Goal: Complete application form

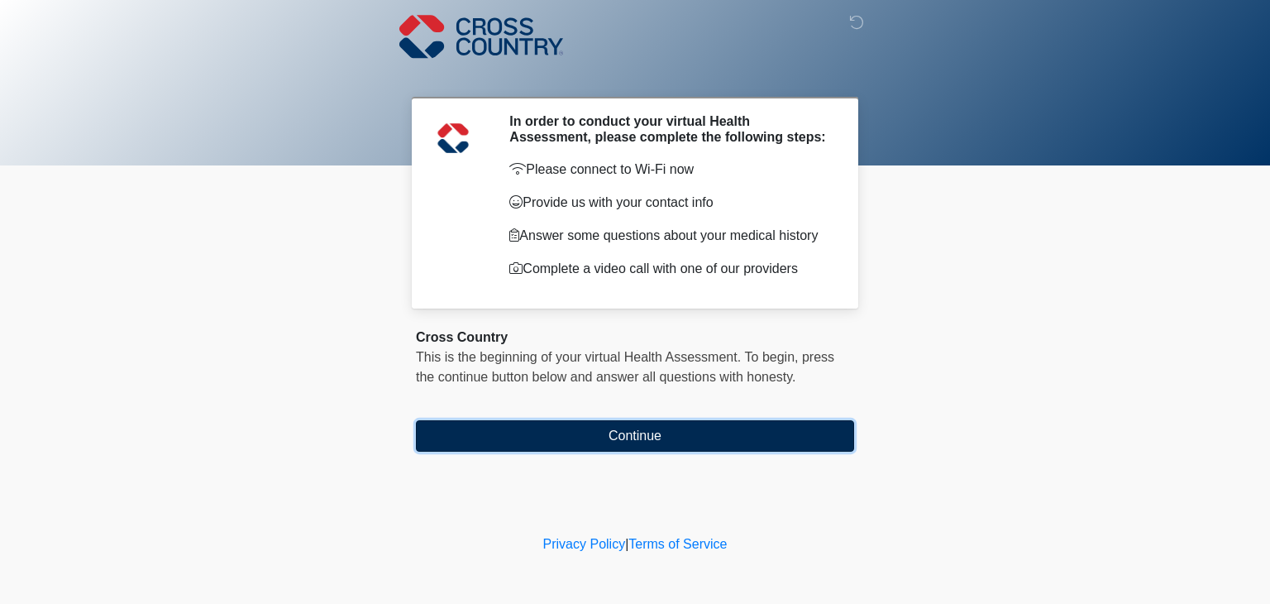
click at [656, 431] on button "Continue" at bounding box center [635, 435] width 438 height 31
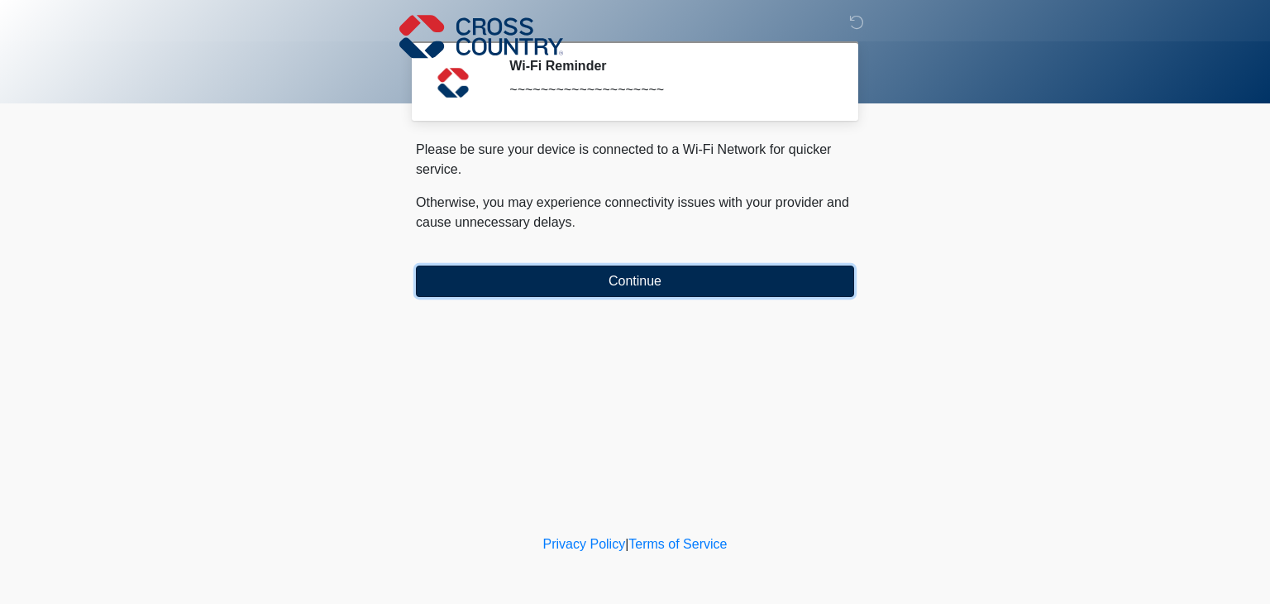
click at [622, 289] on button "Continue" at bounding box center [635, 280] width 438 height 31
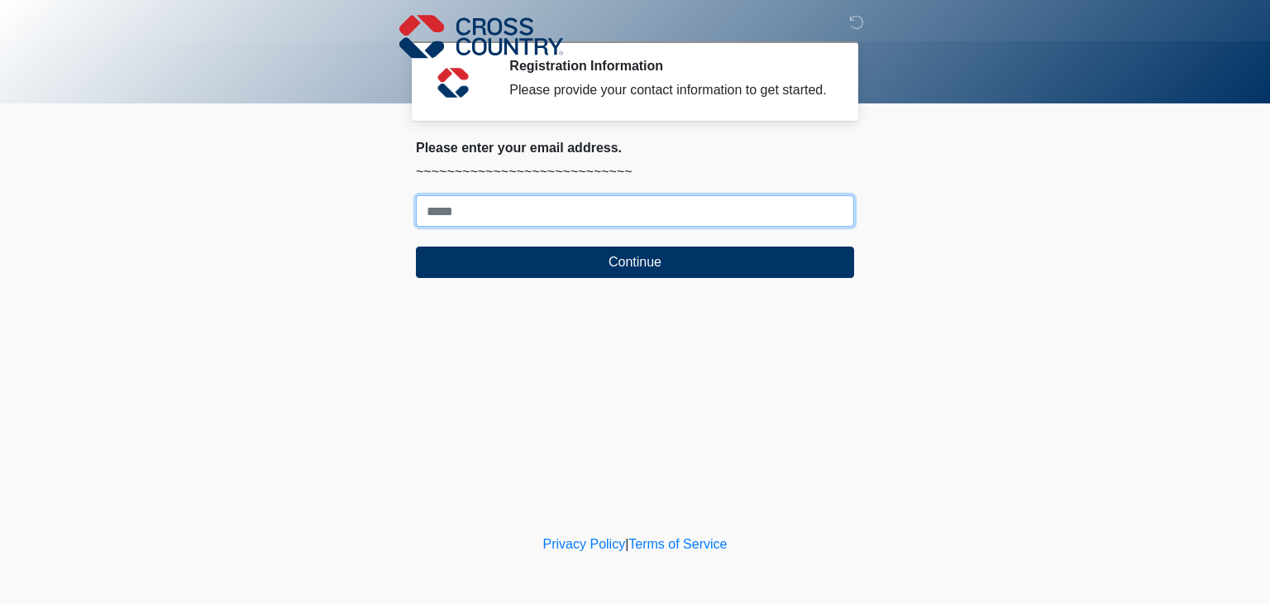
click at [554, 210] on input "Where should we email your response?" at bounding box center [635, 210] width 438 height 31
type input "**********"
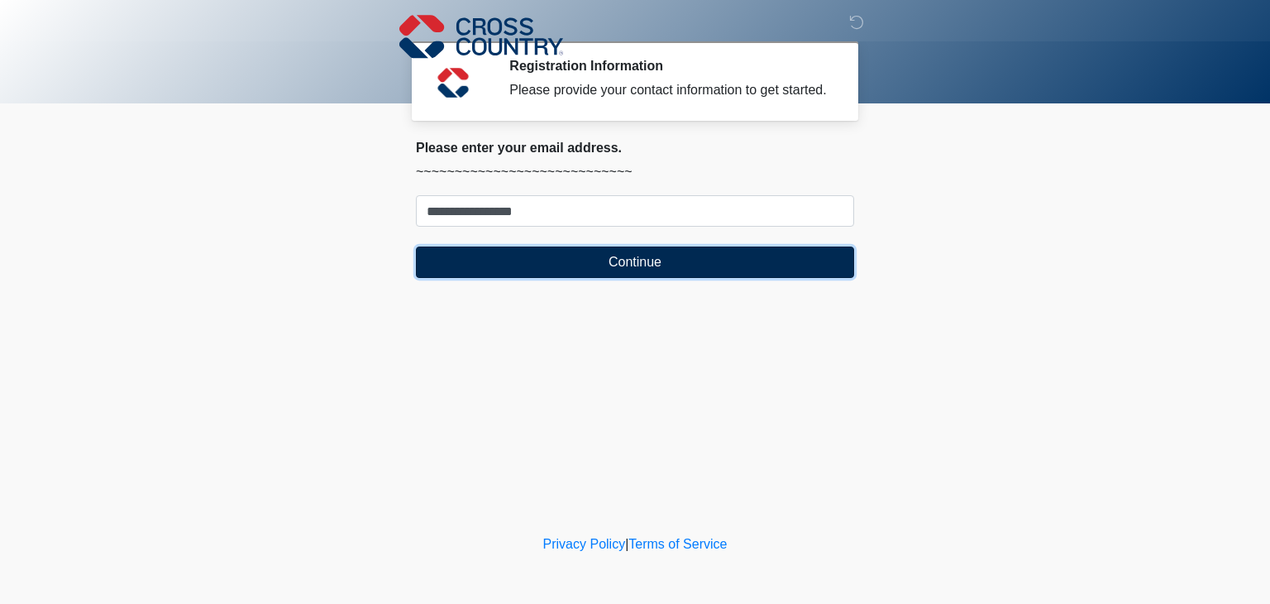
click at [572, 256] on button "Continue" at bounding box center [635, 261] width 438 height 31
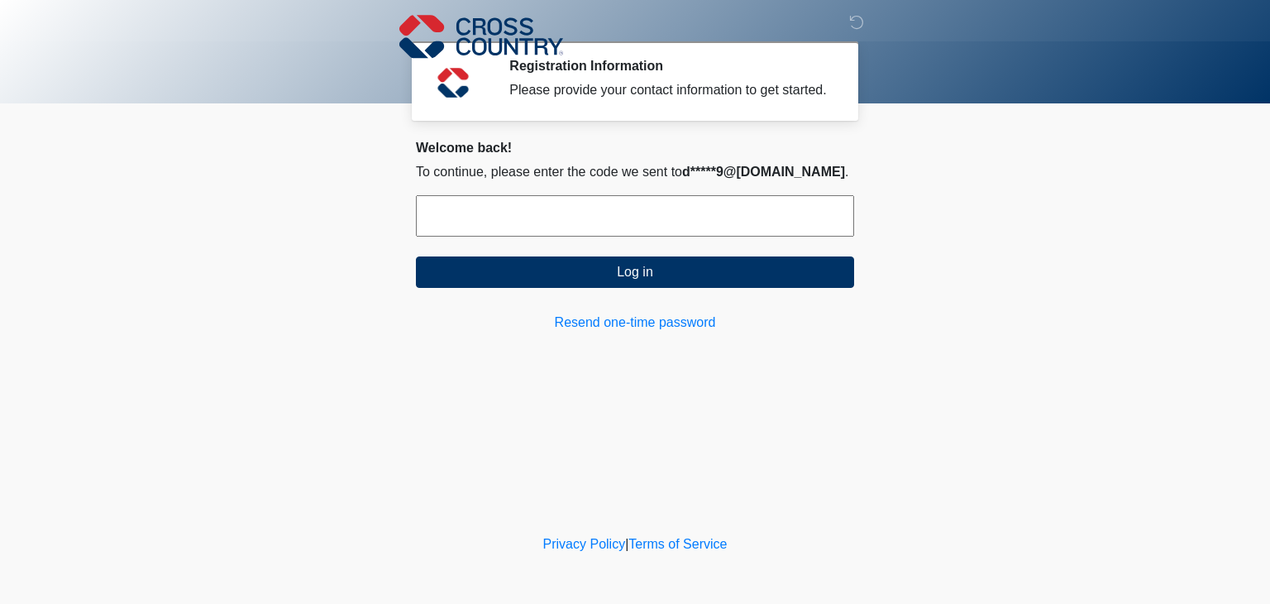
click at [578, 219] on input "text" at bounding box center [635, 215] width 438 height 41
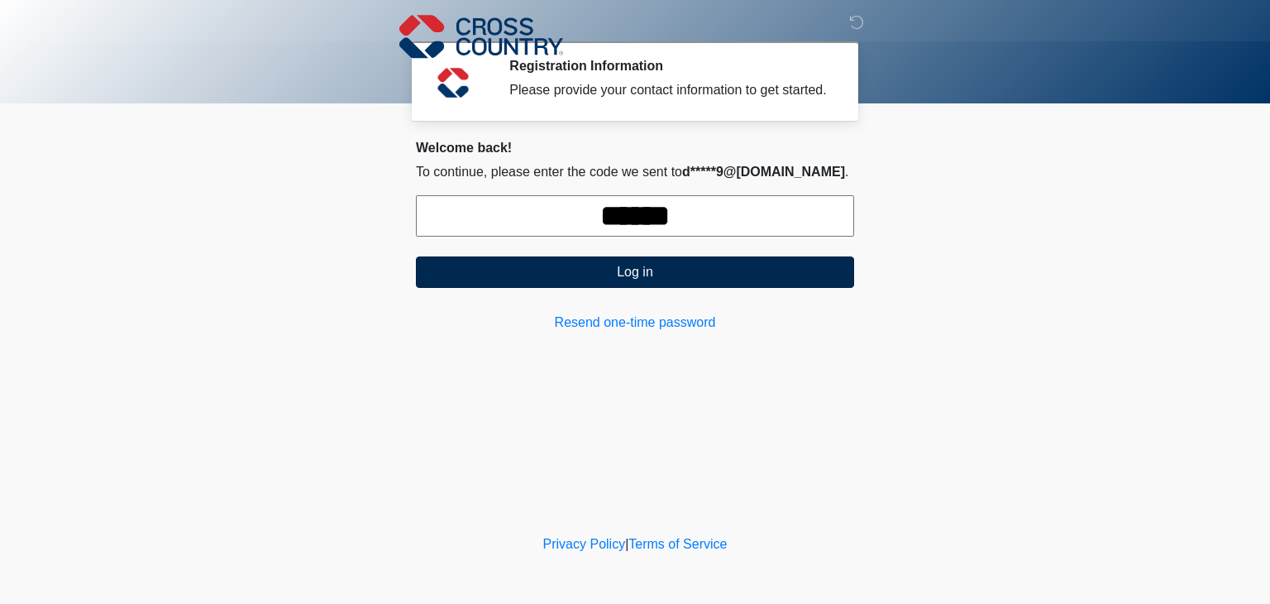
type input "******"
click at [630, 270] on button "Log in" at bounding box center [635, 271] width 438 height 31
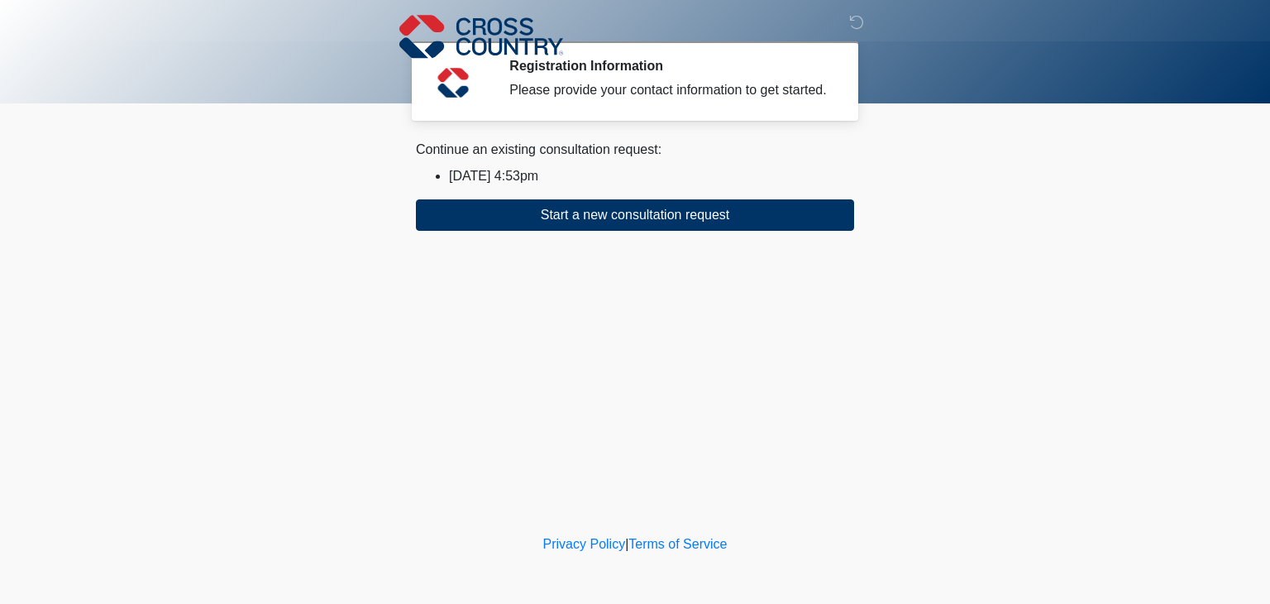
click at [527, 176] on li "2025/09/04 4:53pm" at bounding box center [651, 176] width 405 height 20
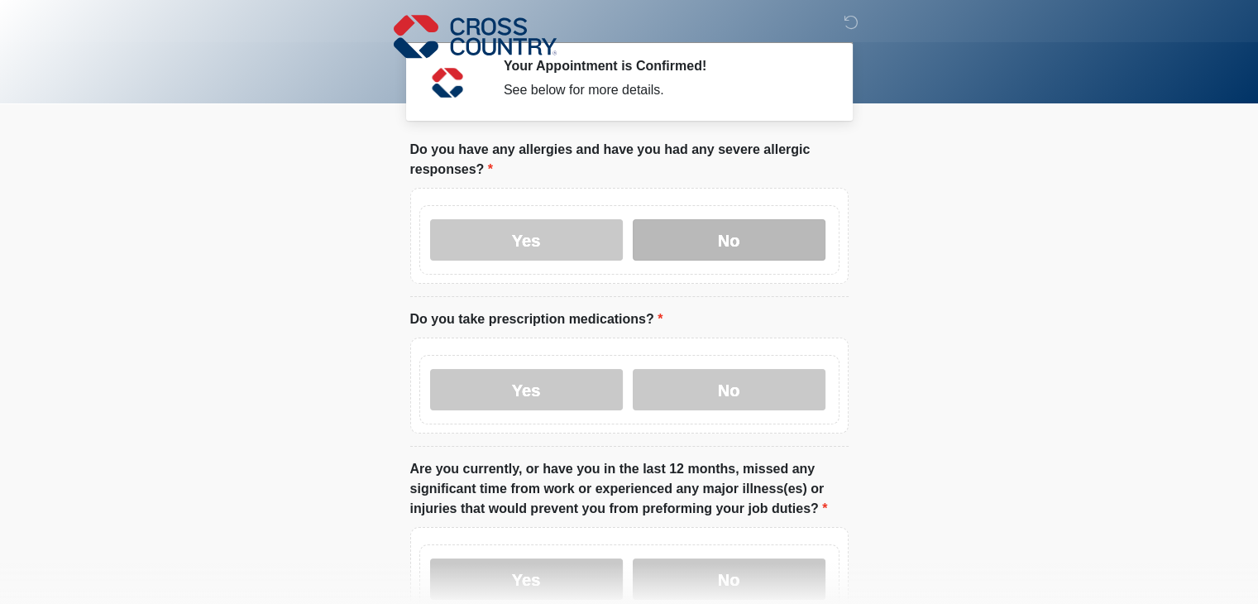
click at [657, 257] on label "No" at bounding box center [728, 239] width 193 height 41
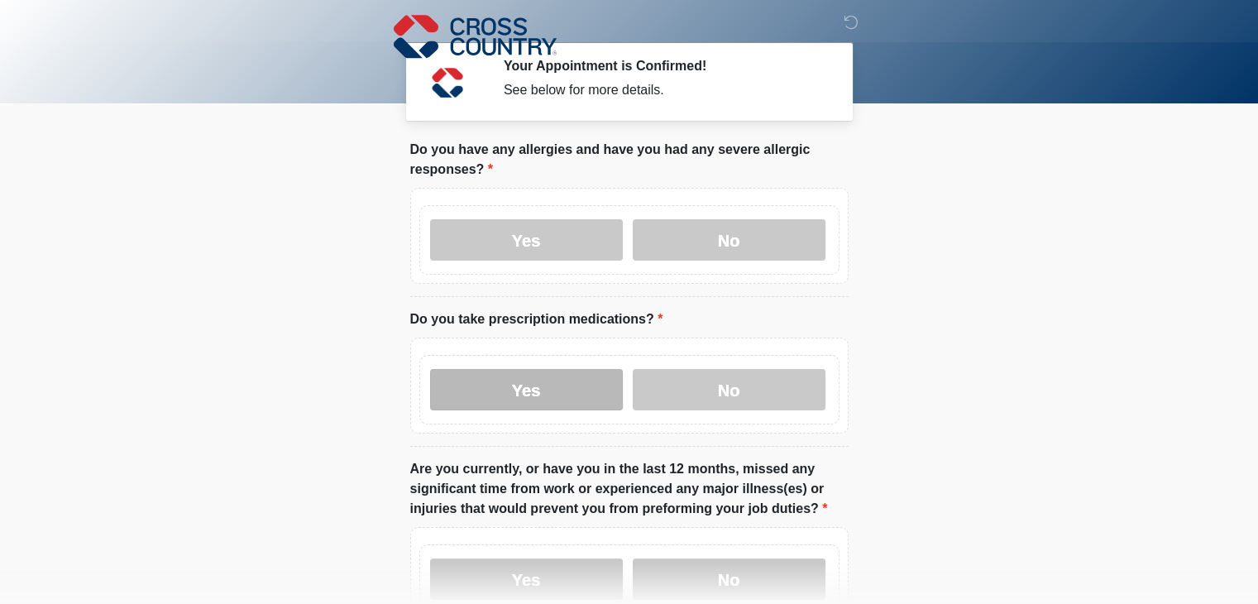
click at [593, 400] on label "Yes" at bounding box center [526, 389] width 193 height 41
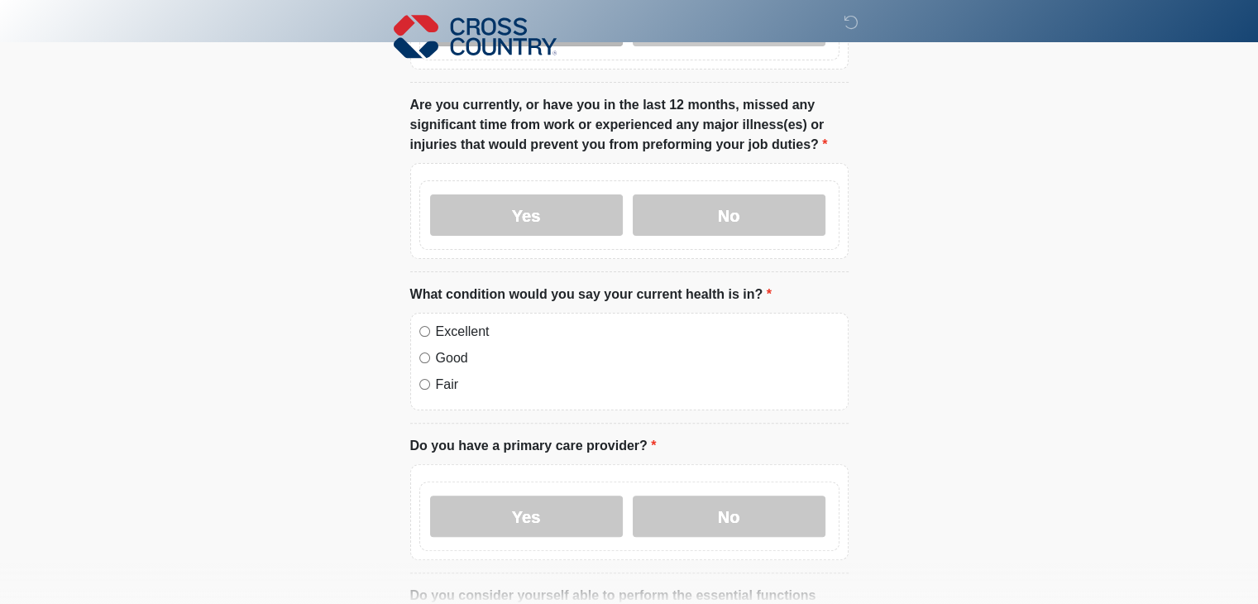
scroll to position [364, 0]
click at [721, 196] on label "No" at bounding box center [728, 214] width 193 height 41
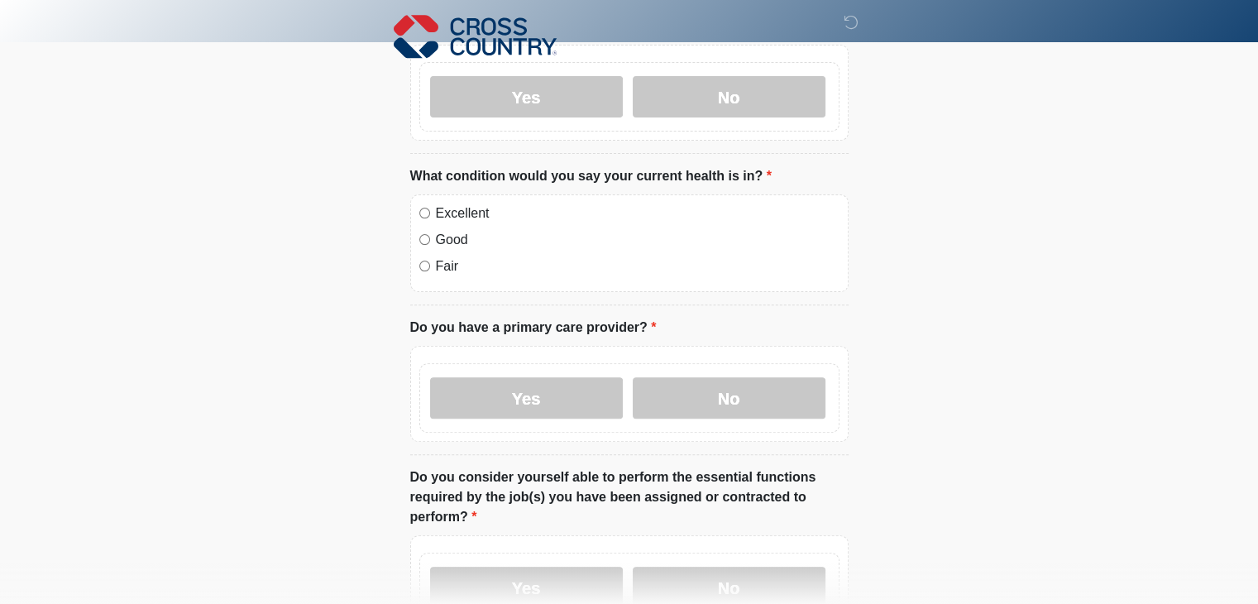
scroll to position [483, 0]
click at [595, 408] on label "Yes" at bounding box center [526, 396] width 193 height 41
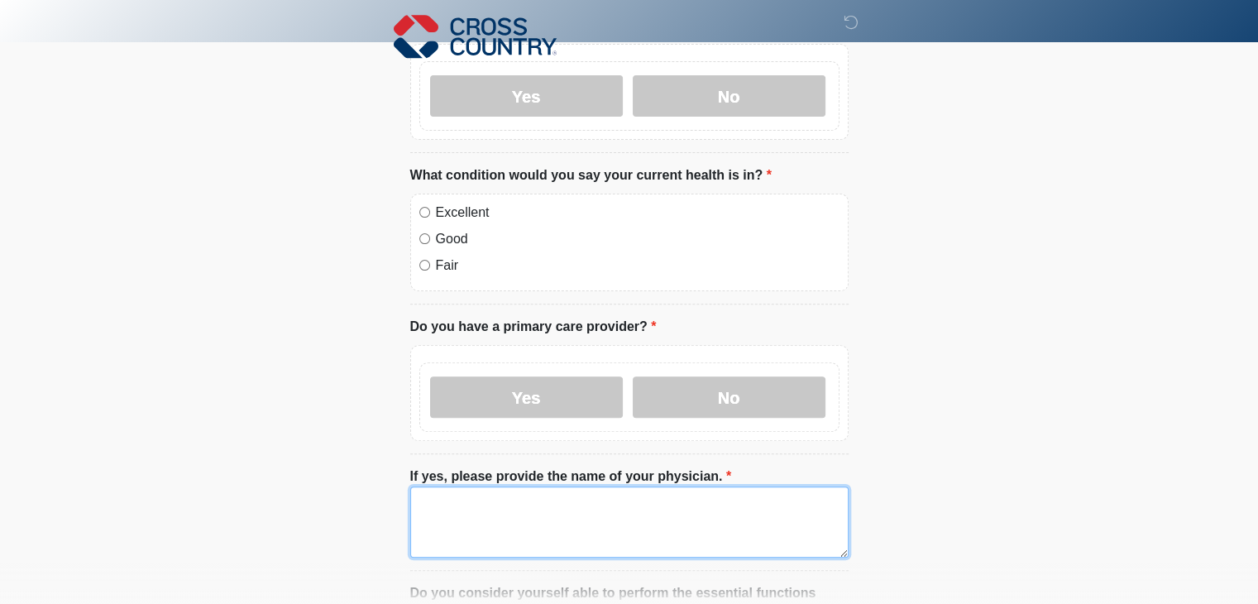
click at [513, 517] on textarea "If yes, please provide the name of your physician." at bounding box center [629, 521] width 438 height 71
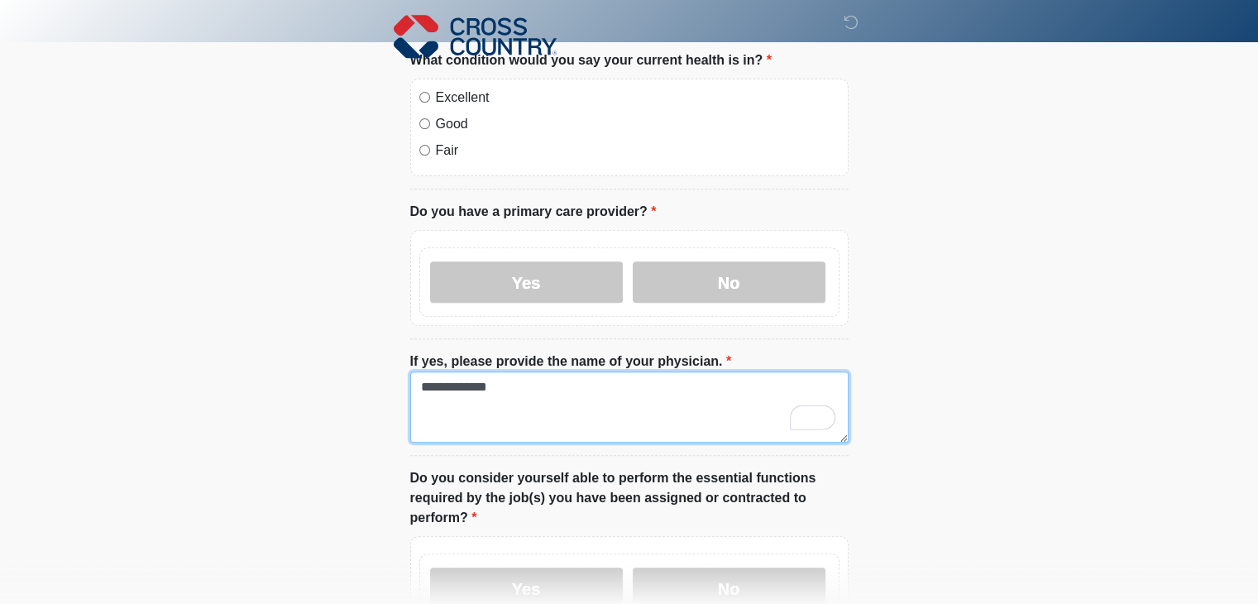
scroll to position [875, 0]
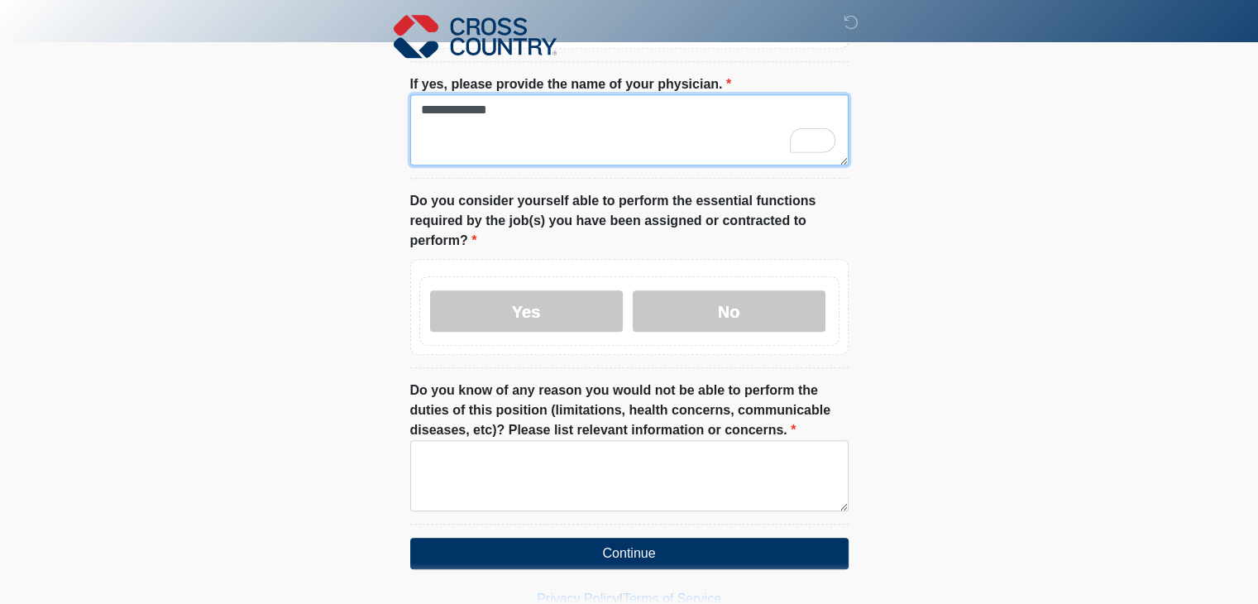
type textarea "**********"
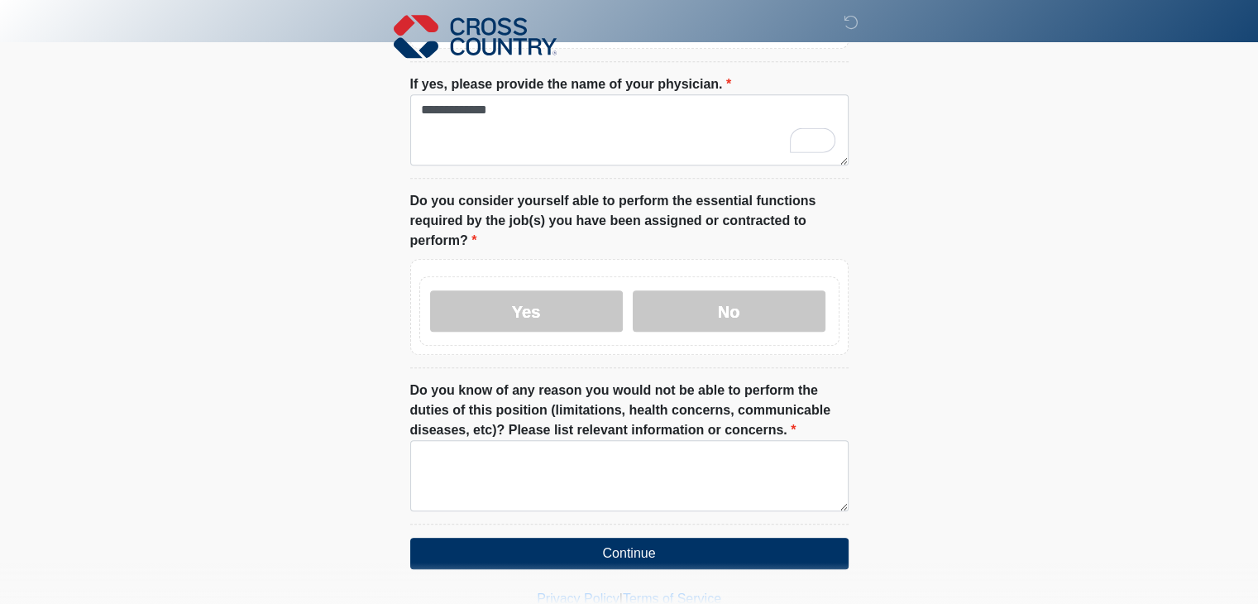
click at [579, 332] on div "Yes No" at bounding box center [629, 310] width 420 height 69
click at [564, 305] on label "Yes" at bounding box center [526, 310] width 193 height 41
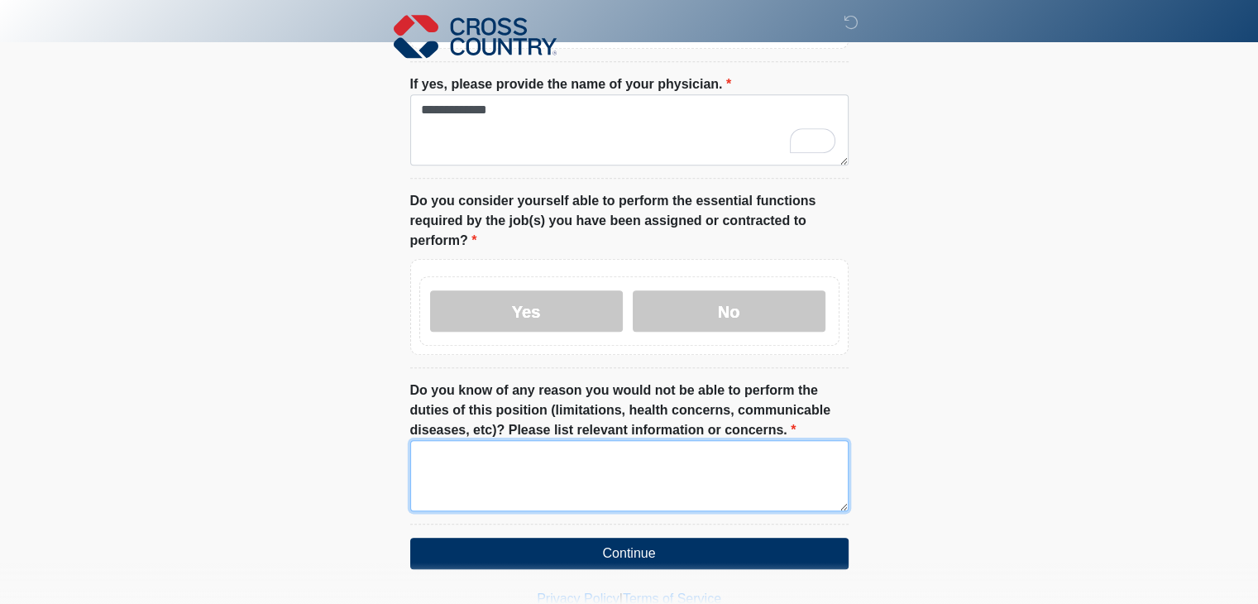
click at [616, 480] on textarea "Do you know of any reason you would not be able to perform the duties of this p…" at bounding box center [629, 475] width 438 height 71
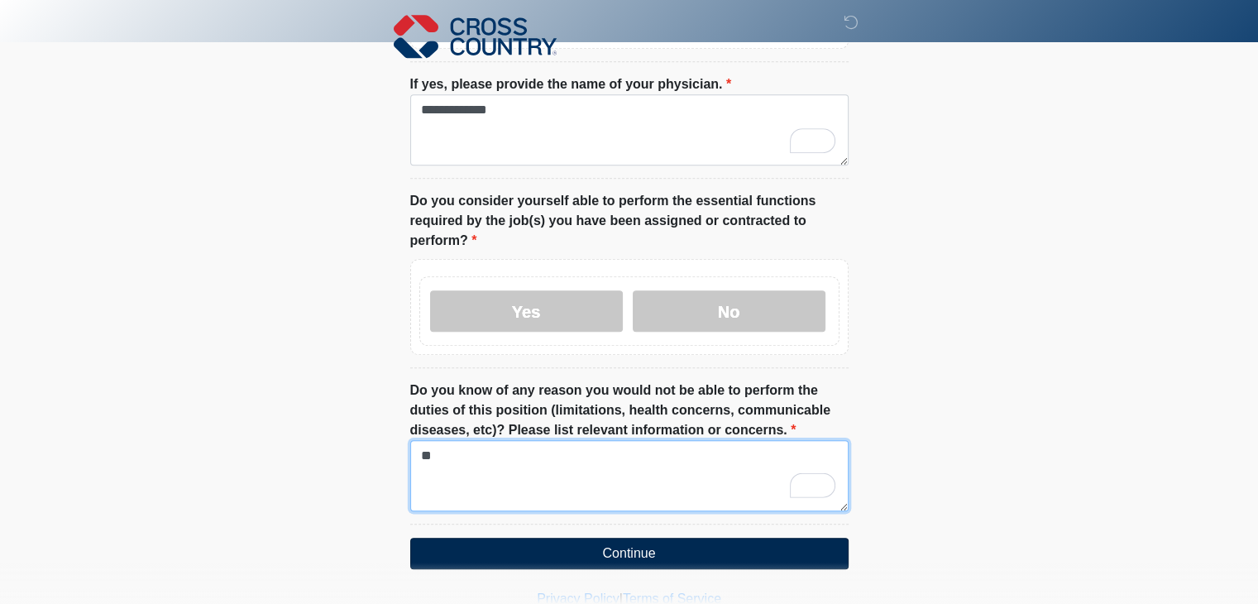
type textarea "**"
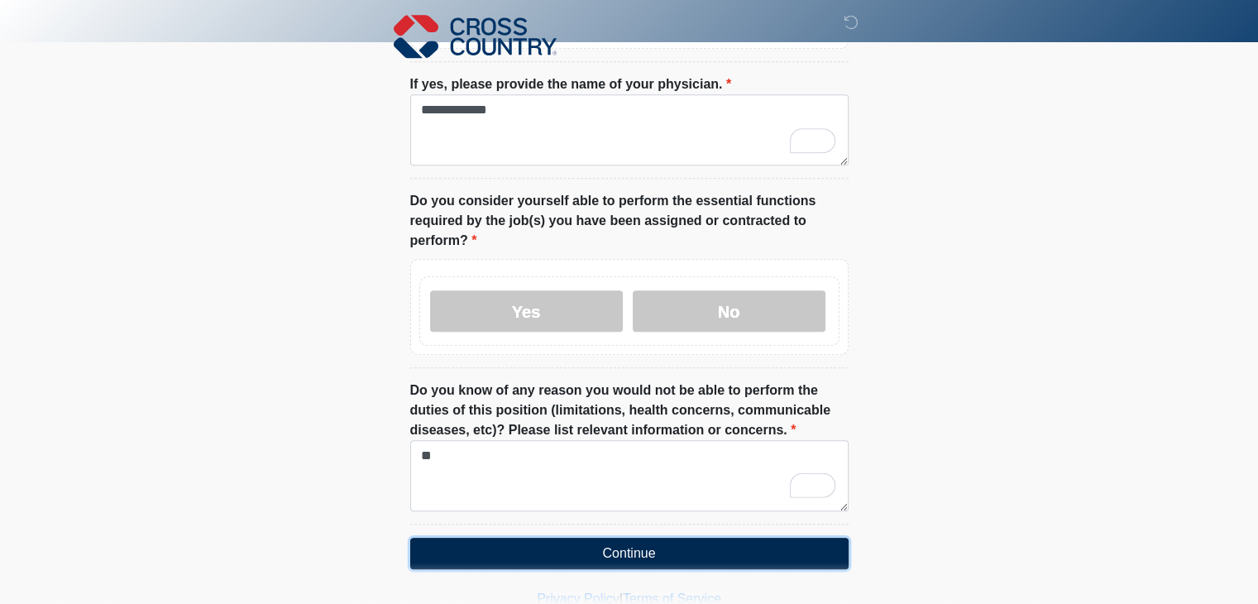
click at [627, 543] on button "Continue" at bounding box center [629, 552] width 438 height 31
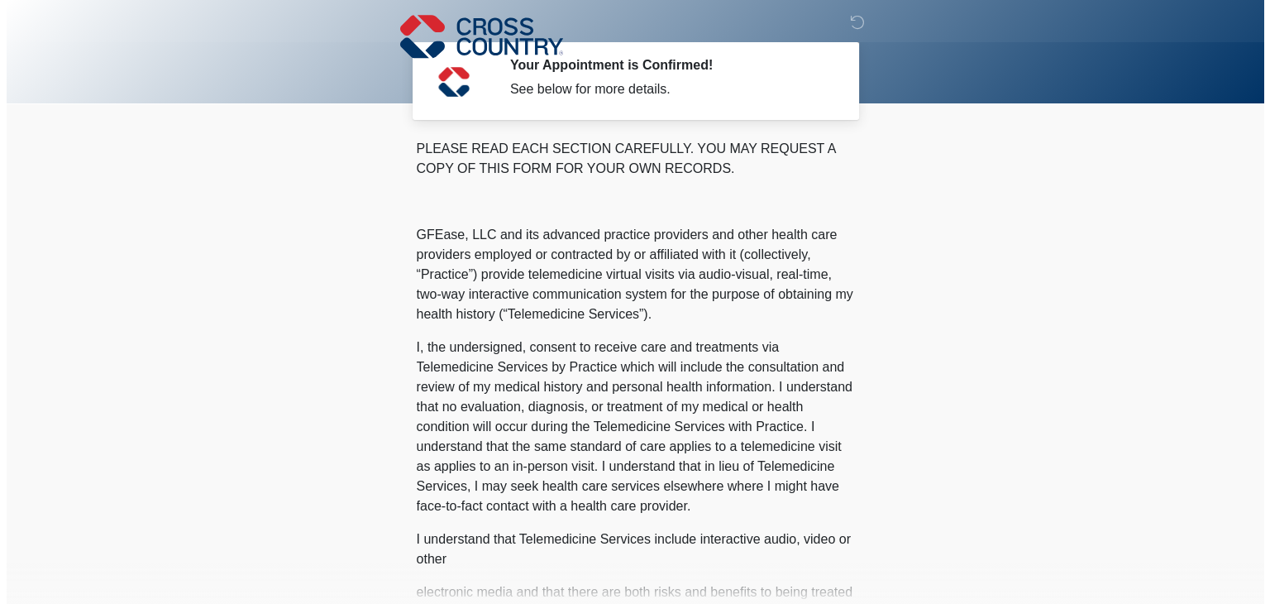
scroll to position [0, 0]
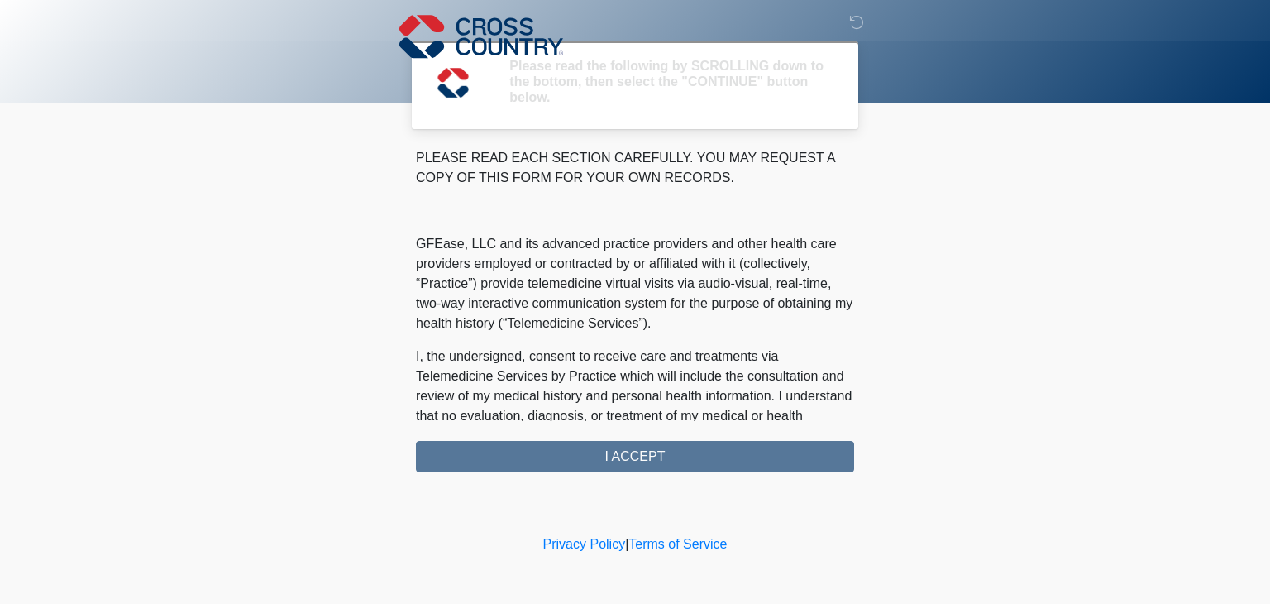
click at [730, 520] on body "‎ ‎ ‎ Please read the following by SCROLLING down to the bottom, then select th…" at bounding box center [635, 302] width 1270 height 604
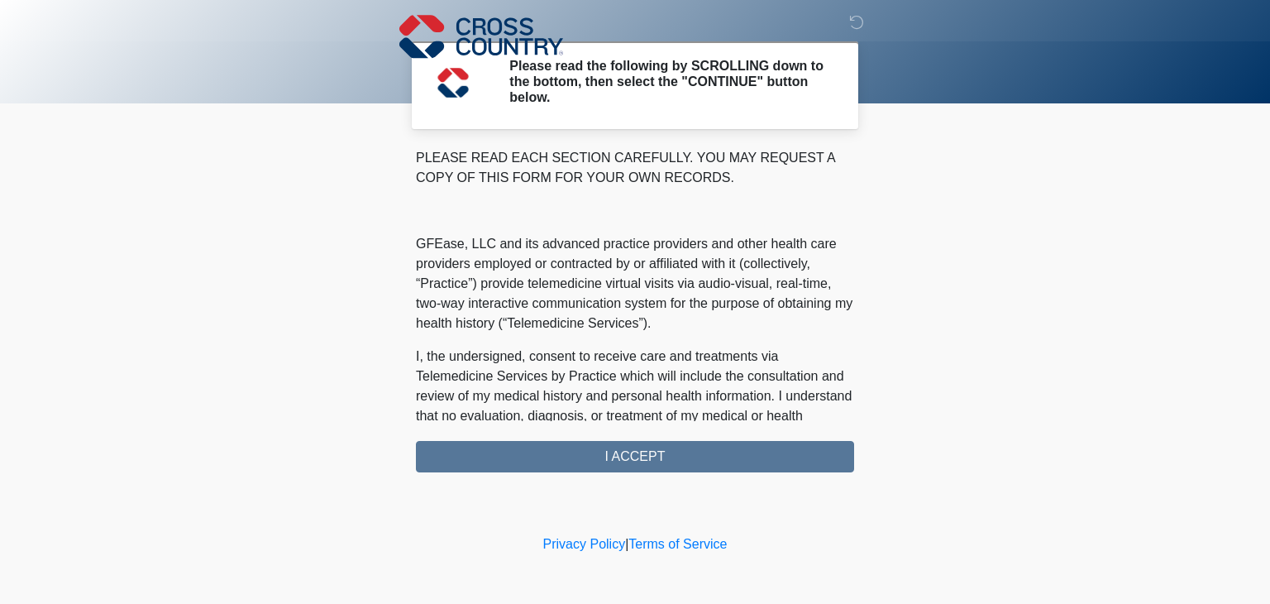
click at [675, 453] on div "PLEASE READ EACH SECTION CAREFULLY. YOU MAY REQUEST A COPY OF THIS FORM FOR YOU…" at bounding box center [635, 310] width 438 height 324
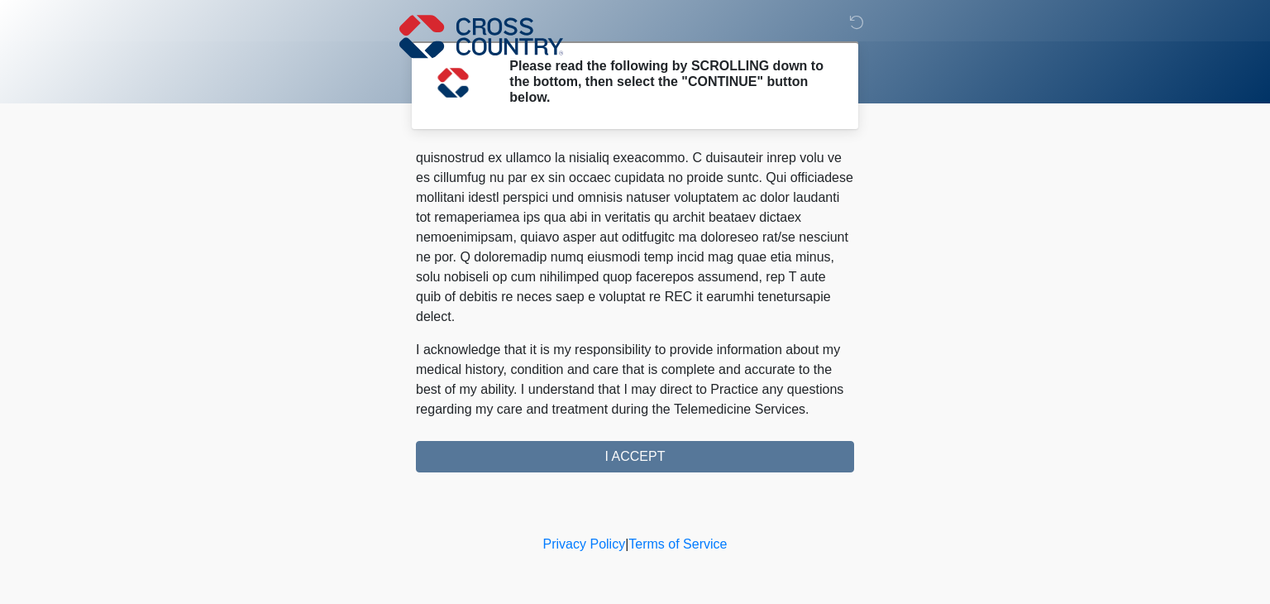
scroll to position [1049, 0]
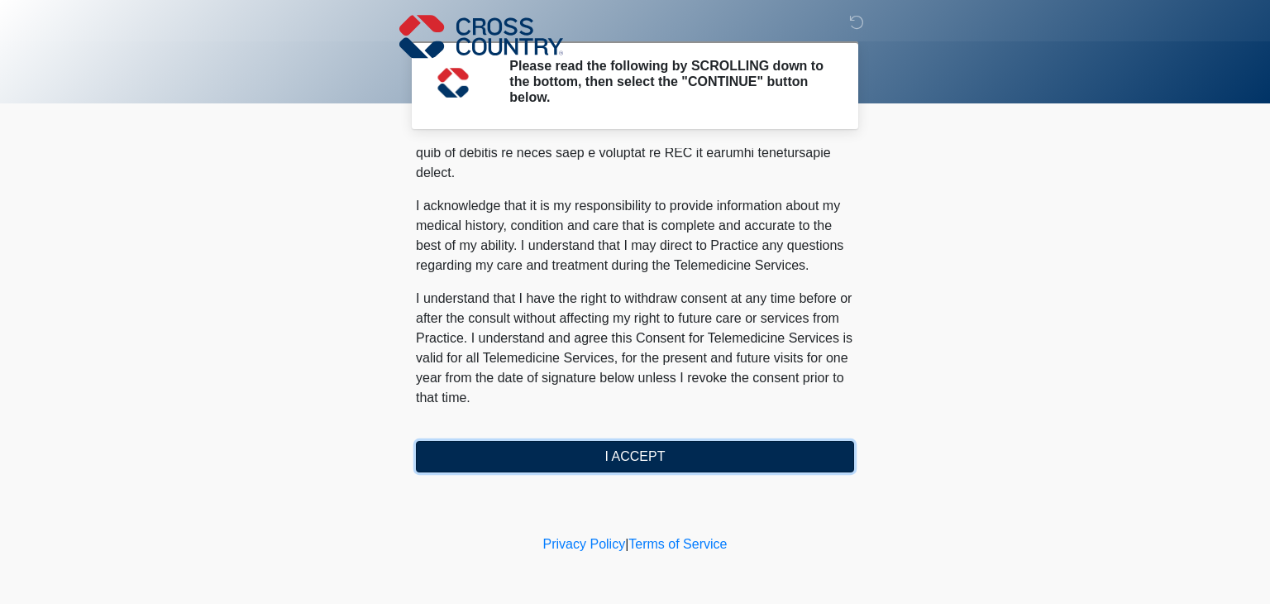
click at [647, 451] on button "I ACCEPT" at bounding box center [635, 456] width 438 height 31
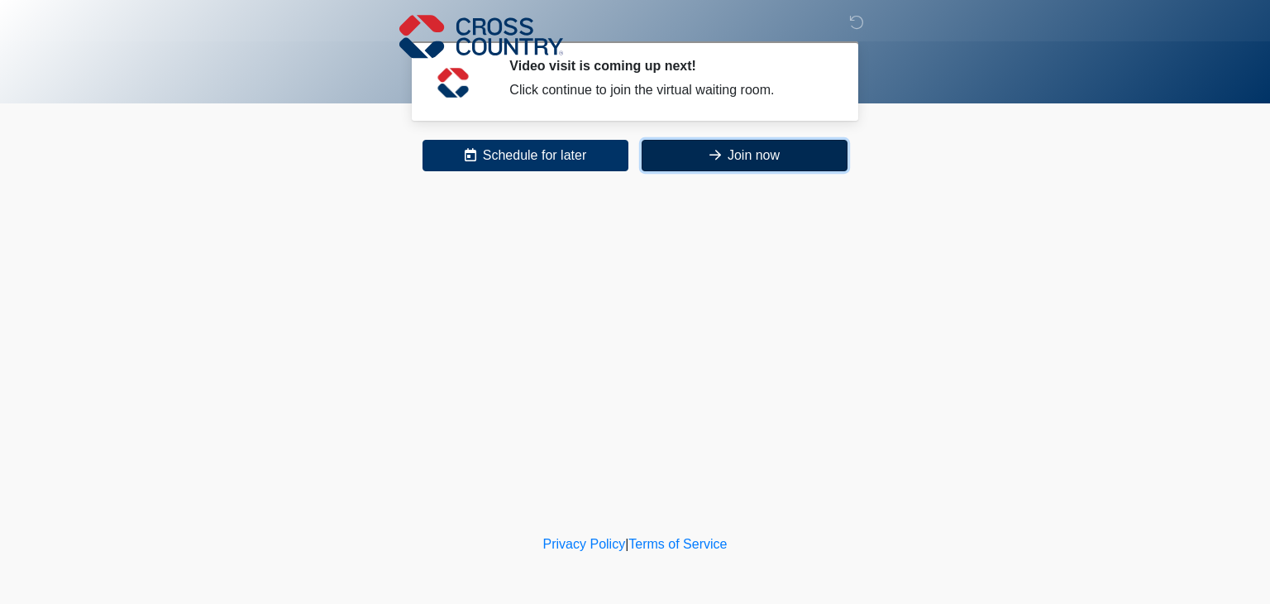
click at [711, 150] on icon at bounding box center [715, 154] width 12 height 13
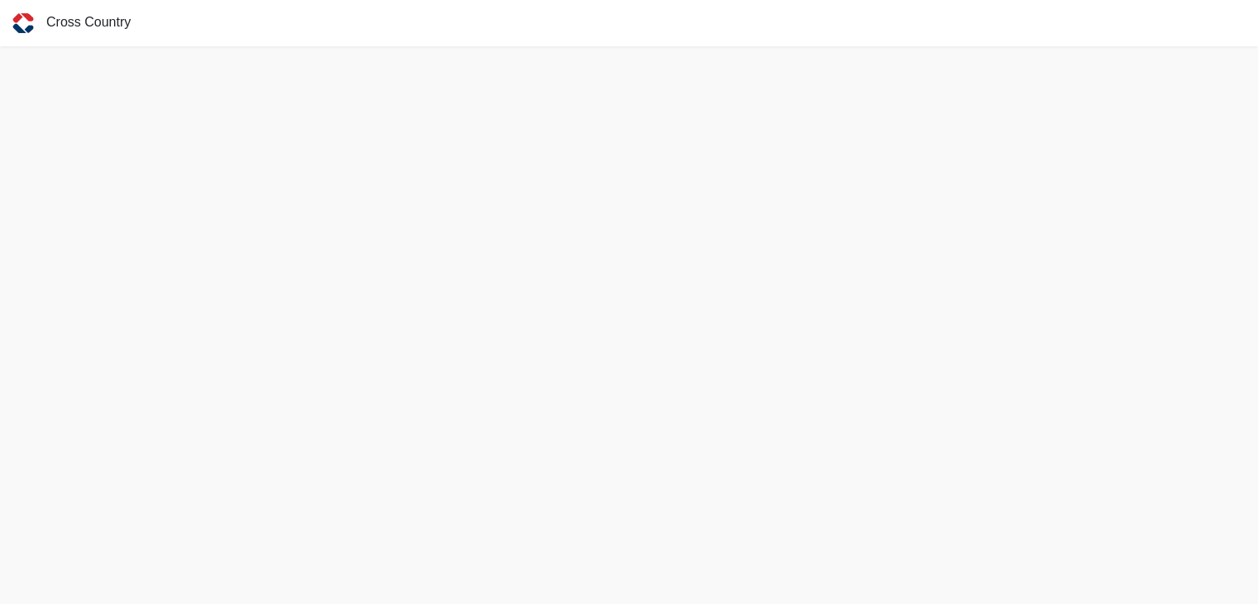
scroll to position [4, 0]
